Goal: Information Seeking & Learning: Find specific fact

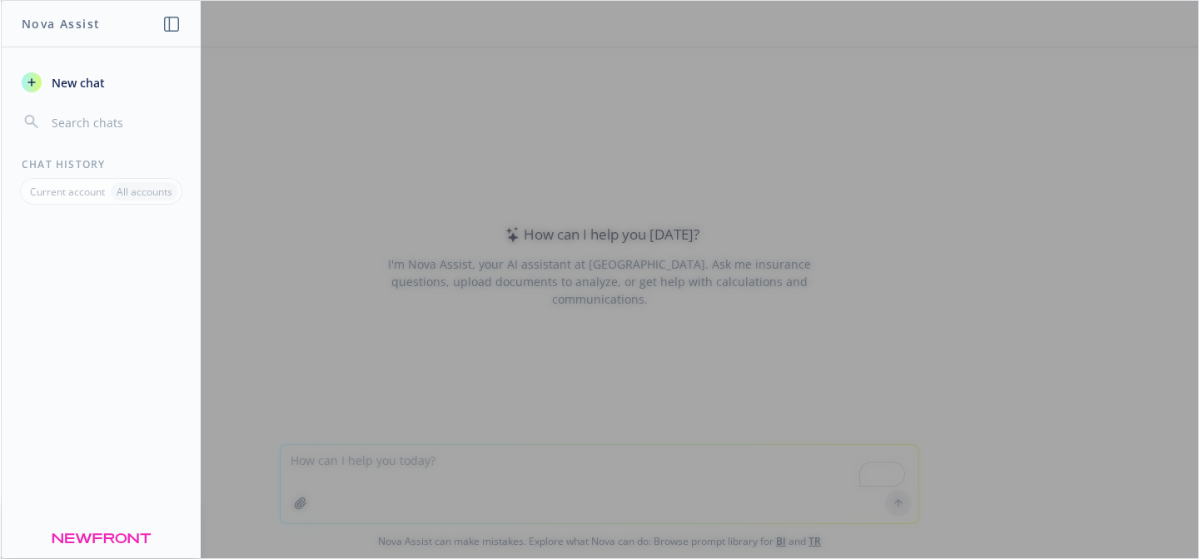
click at [450, 494] on div at bounding box center [599, 280] width 1197 height 558
click at [165, 21] on icon "button" at bounding box center [171, 24] width 15 height 15
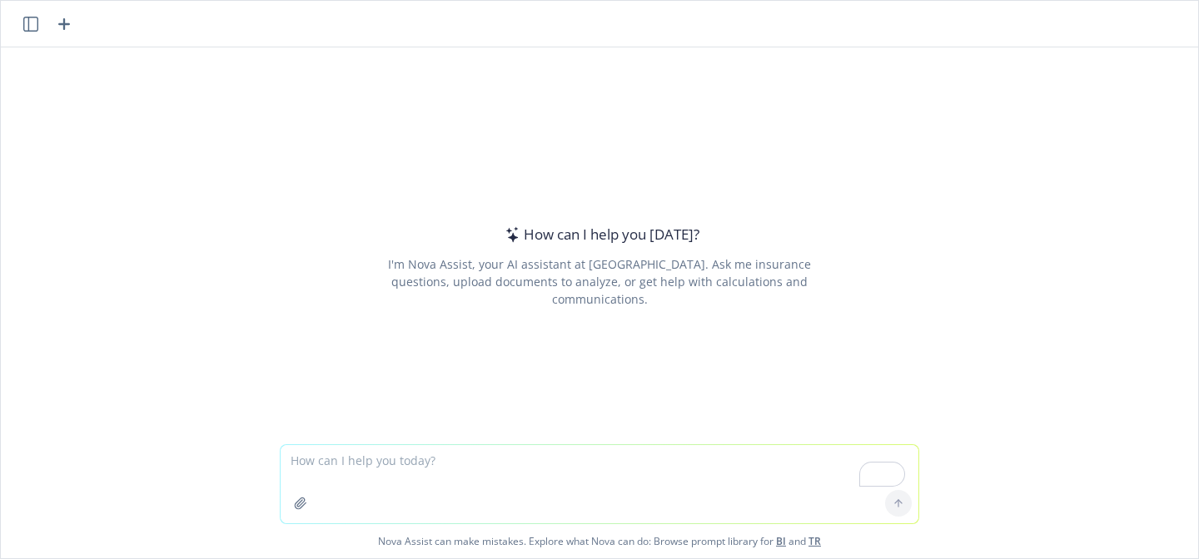
click at [370, 450] on textarea "To enrich screen reader interactions, please activate Accessibility in Grammarl…" at bounding box center [600, 484] width 638 height 78
type textarea "who is the general counsel of appolo"
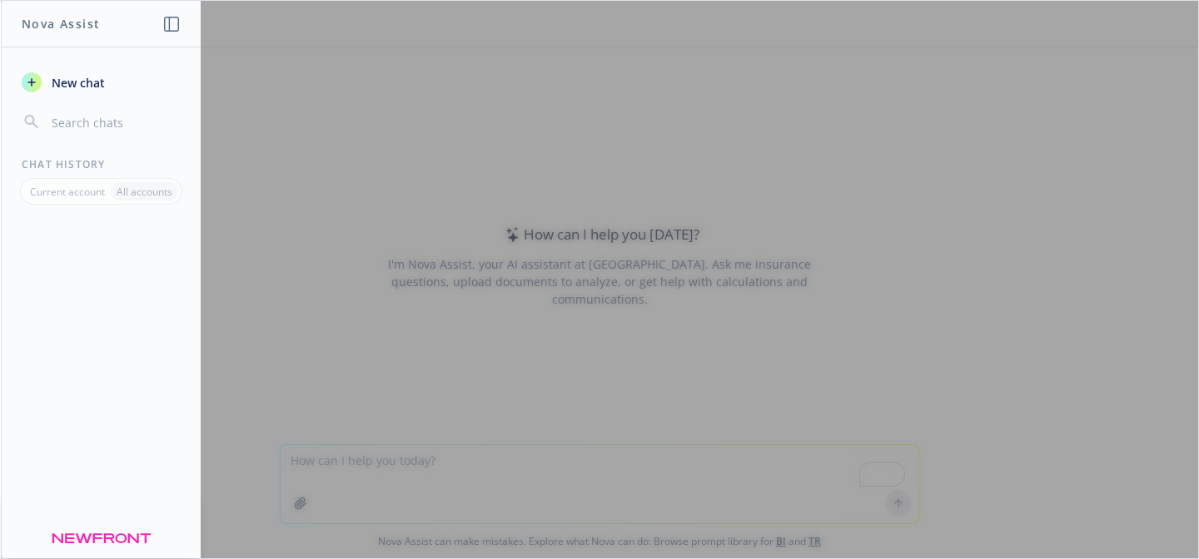
click at [325, 259] on div at bounding box center [599, 280] width 1197 height 558
click at [159, 28] on header "Nova Assist" at bounding box center [102, 24] width 200 height 47
click at [176, 28] on icon "button" at bounding box center [171, 24] width 15 height 15
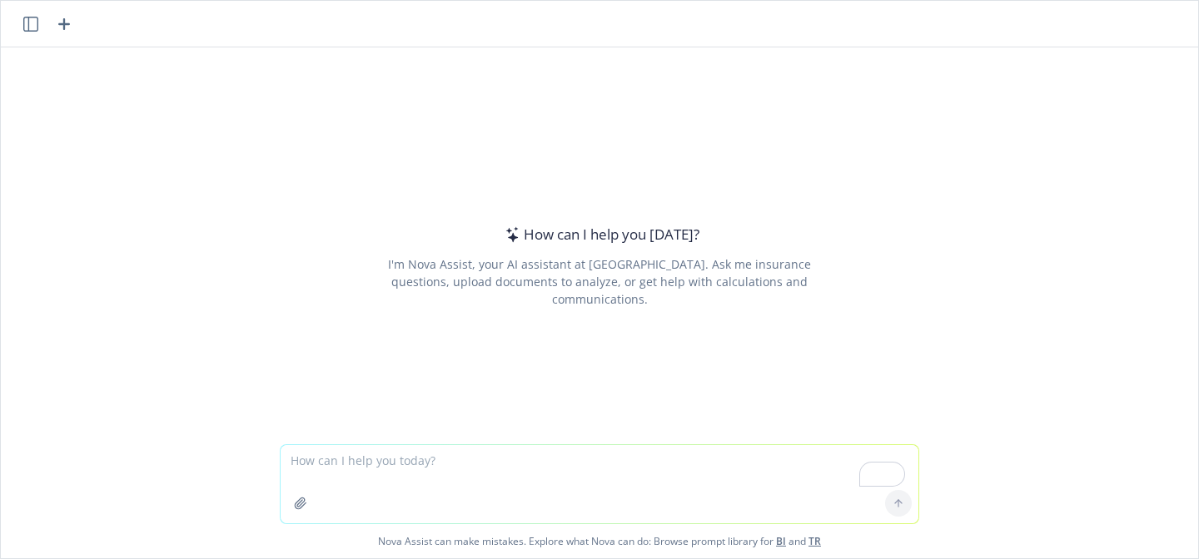
click at [328, 469] on textarea "To enrich screen reader interactions, please activate Accessibility in Grammarl…" at bounding box center [600, 484] width 638 height 78
type textarea "Who is the general counsel of [DOMAIN_NAME]"
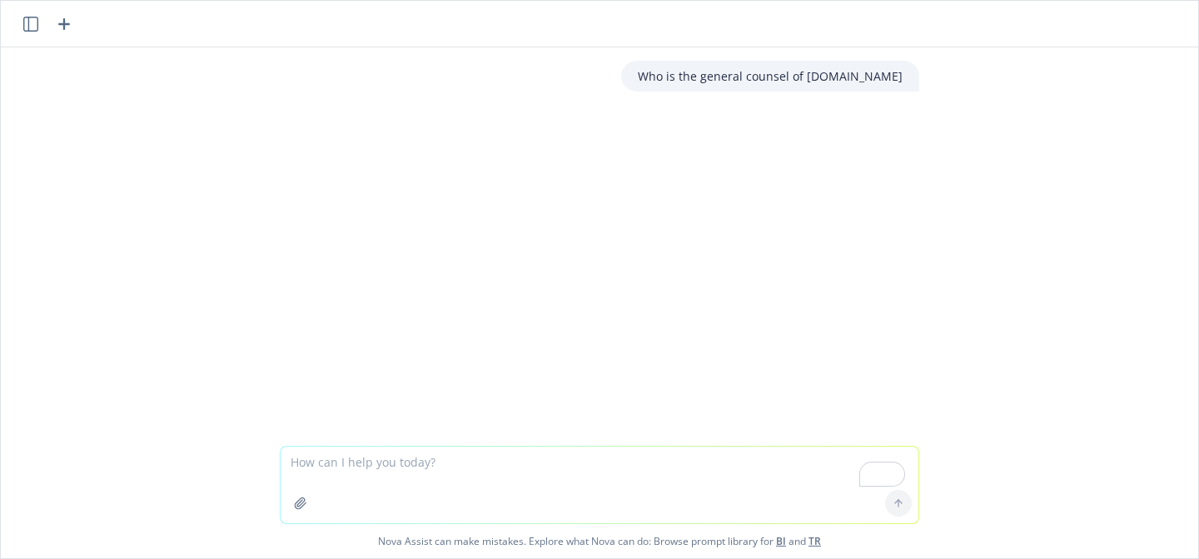
click at [900, 506] on div at bounding box center [898, 504] width 40 height 40
click at [376, 460] on textarea "To enrich screen reader interactions, please activate Accessibility in Grammarl…" at bounding box center [600, 485] width 638 height 77
type textarea "what day is the best"
click at [900, 504] on icon at bounding box center [898, 504] width 12 height 12
click at [37, 21] on icon "button" at bounding box center [30, 24] width 15 height 15
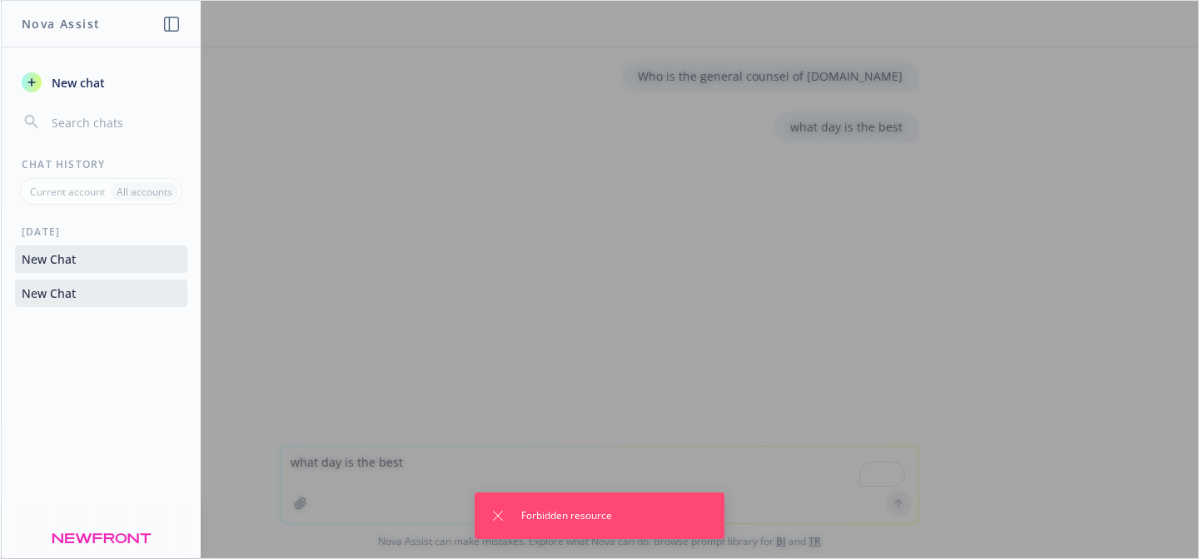
click at [74, 79] on span "New chat" at bounding box center [76, 82] width 57 height 17
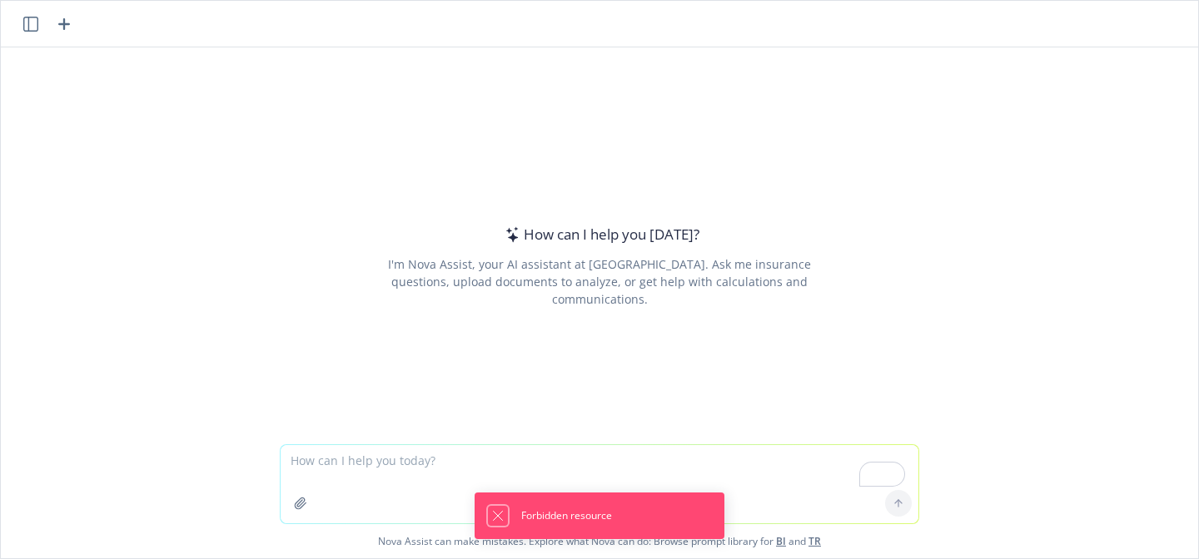
click at [500, 515] on icon "Dismiss notification" at bounding box center [497, 516] width 13 height 13
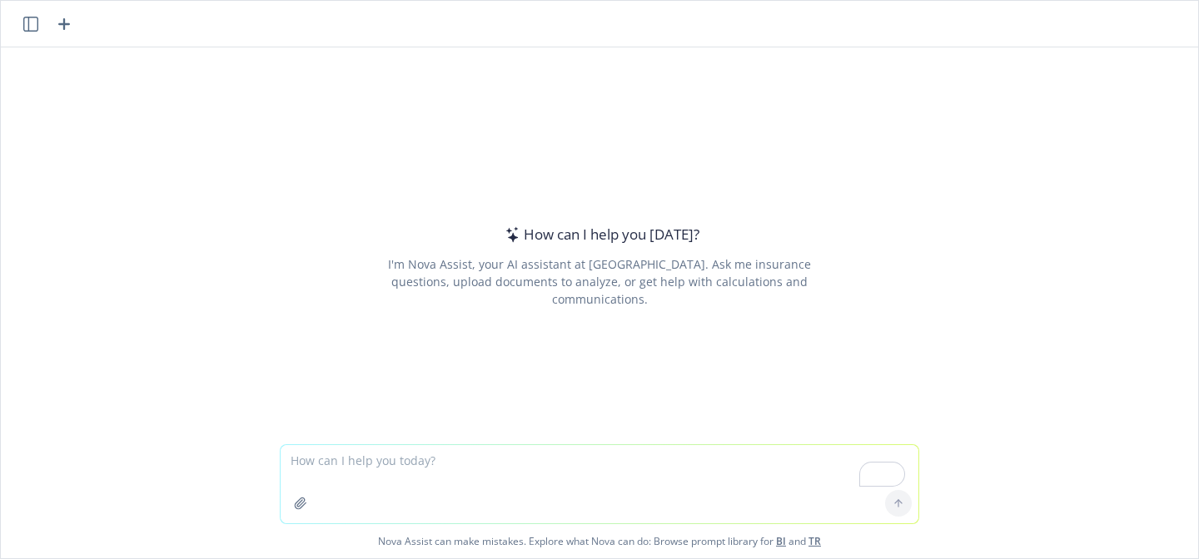
click at [31, 19] on icon "button" at bounding box center [30, 24] width 15 height 15
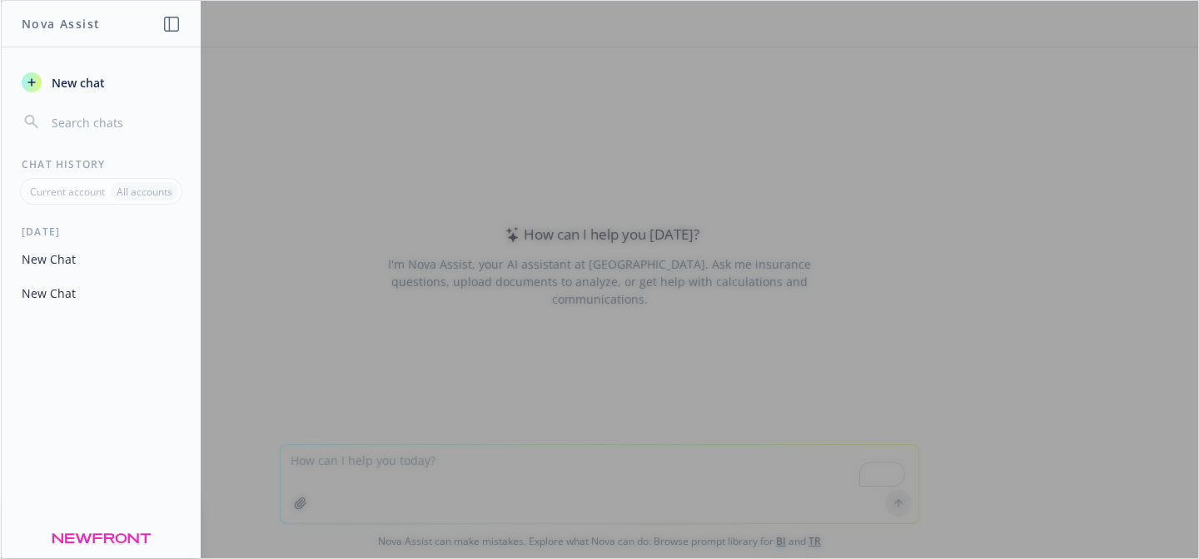
click at [421, 362] on div at bounding box center [599, 280] width 1197 height 558
click at [451, 465] on div at bounding box center [599, 280] width 1197 height 558
drag, startPoint x: 166, startPoint y: 43, endPoint x: 171, endPoint y: 27, distance: 16.6
click at [171, 27] on header "Nova Assist" at bounding box center [102, 24] width 200 height 47
click at [171, 27] on icon "button" at bounding box center [171, 24] width 15 height 15
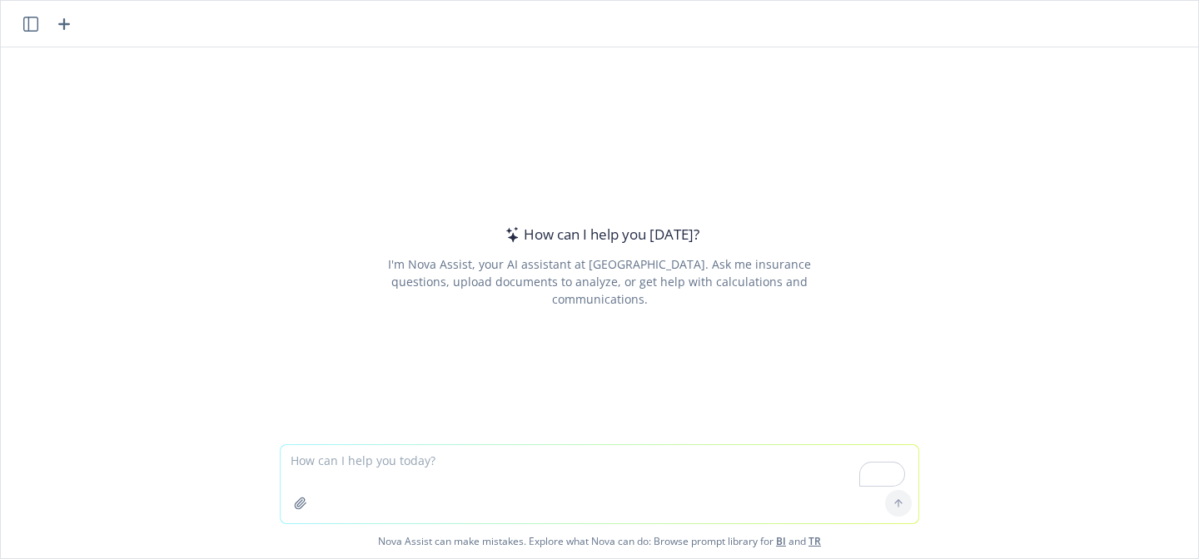
click at [326, 465] on textarea "To enrich screen reader interactions, please activate Accessibility in Grammarl…" at bounding box center [600, 484] width 638 height 78
type textarea "where is Newfront Insurance based"
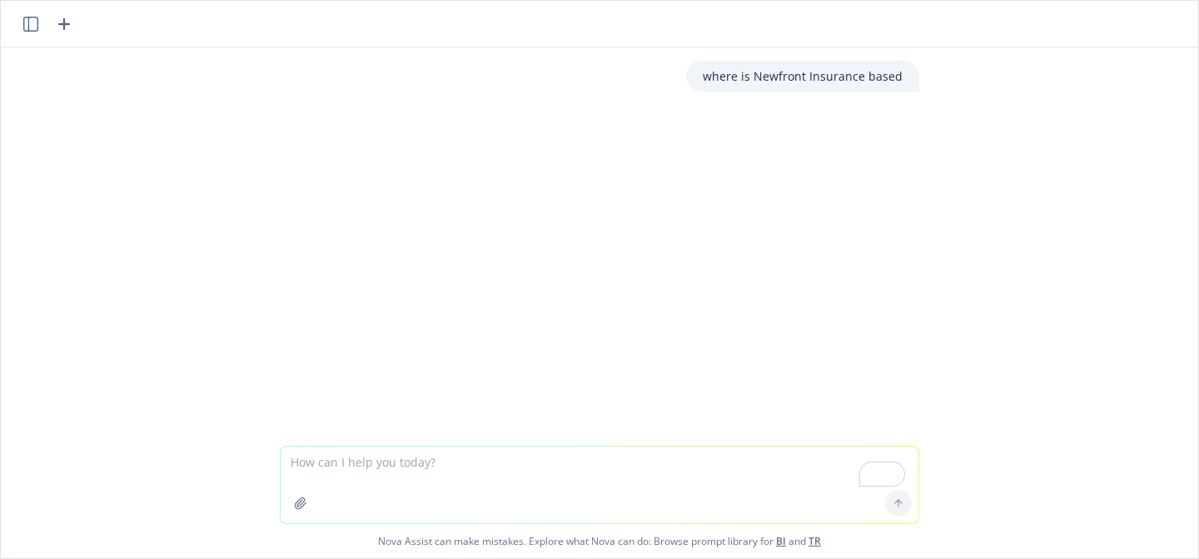
click at [37, 27] on icon "button" at bounding box center [30, 24] width 15 height 15
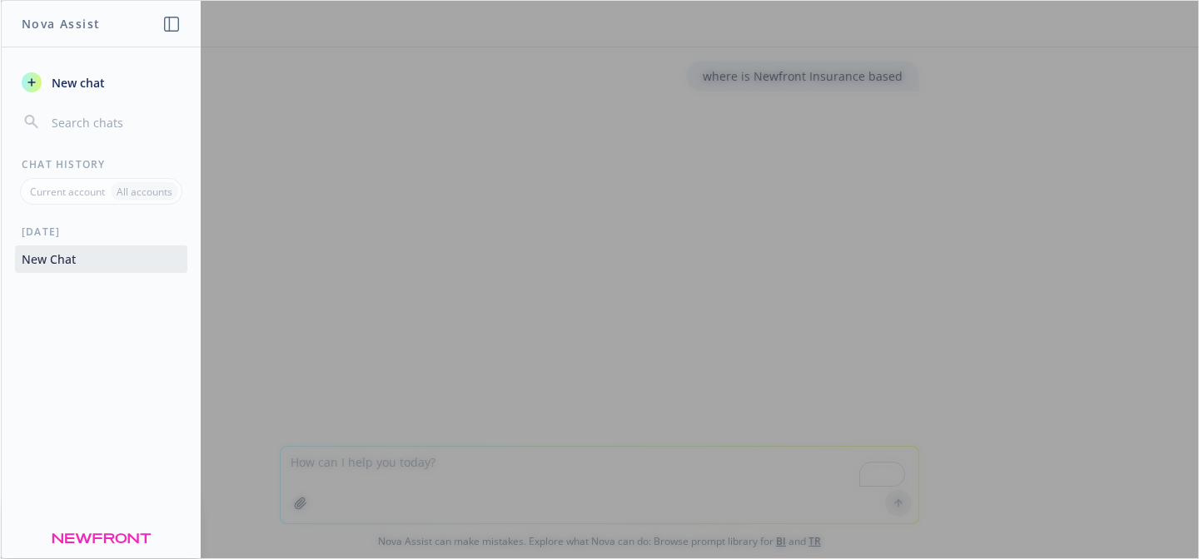
click at [448, 378] on div at bounding box center [599, 280] width 1197 height 558
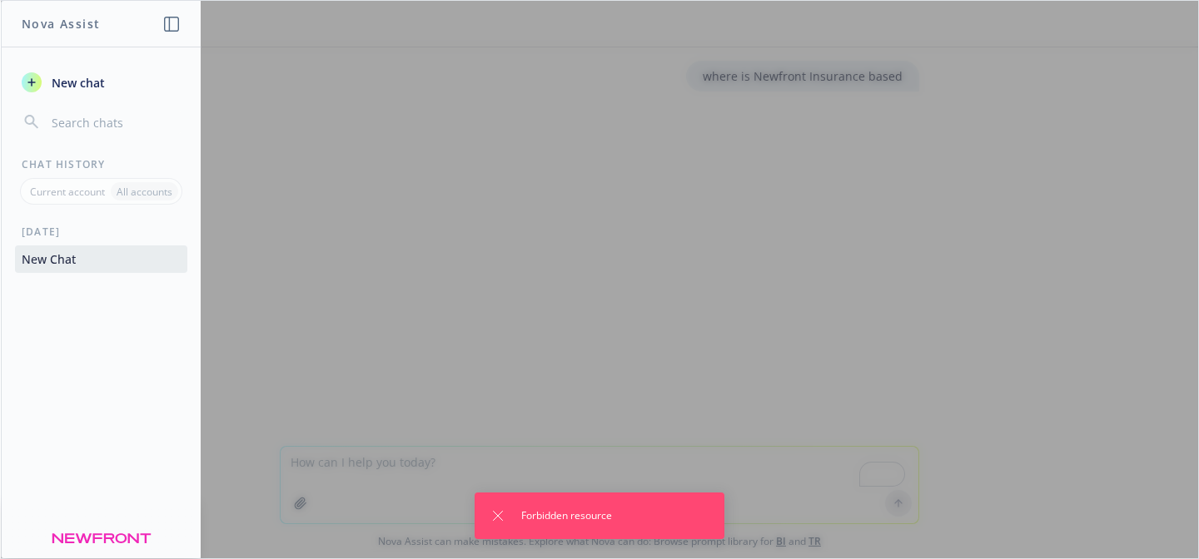
click at [451, 382] on div at bounding box center [599, 280] width 1197 height 558
